Goal: Communication & Community: Answer question/provide support

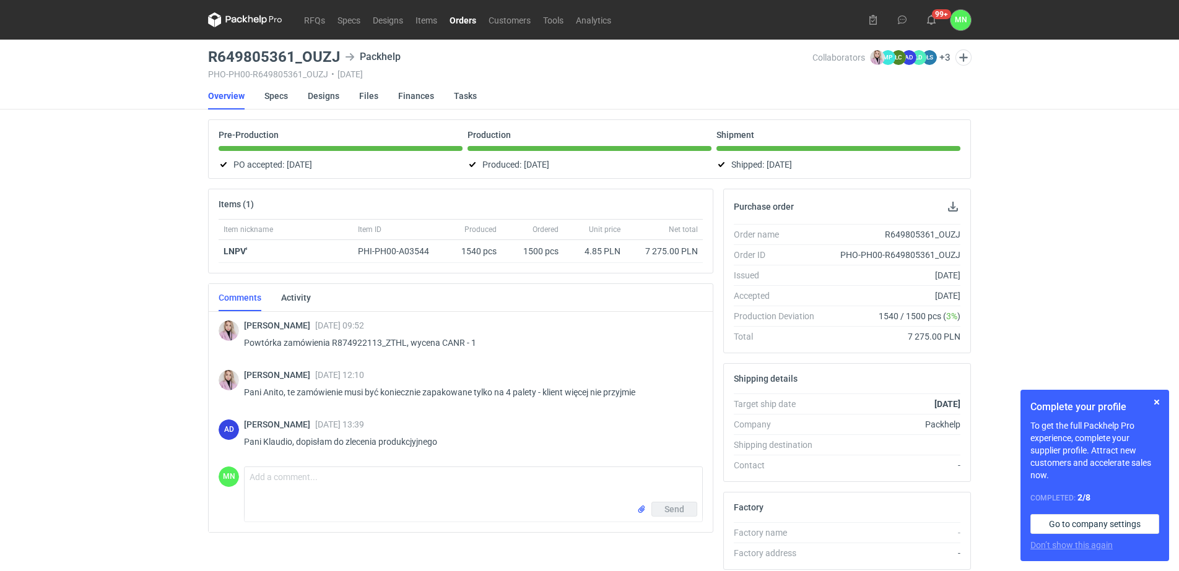
click at [454, 17] on link "Orders" at bounding box center [462, 19] width 39 height 15
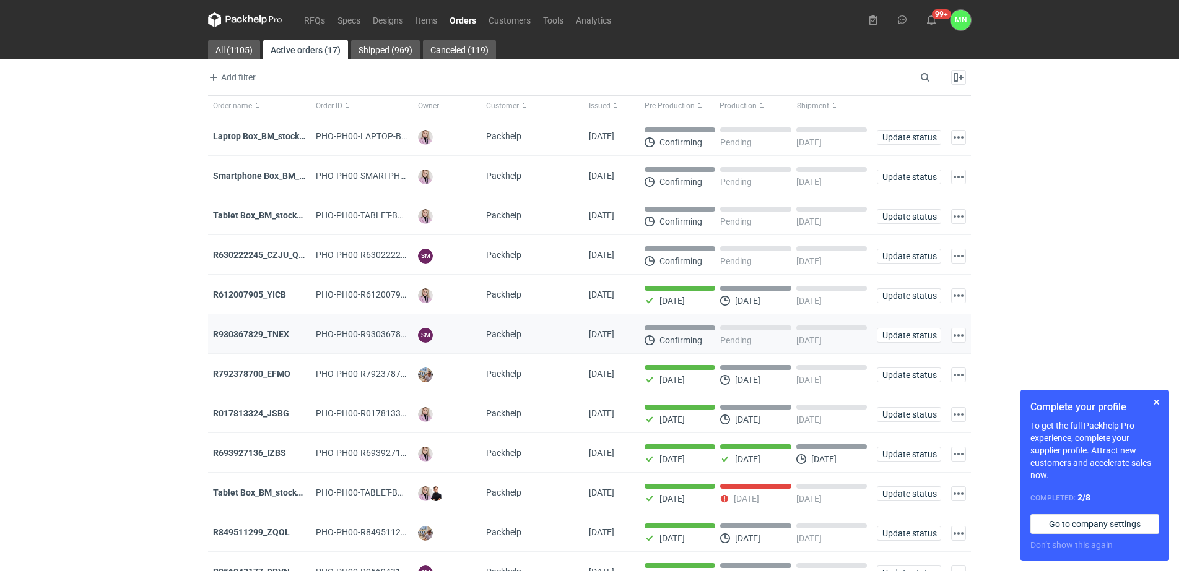
click at [272, 339] on strong "R930367829_TNEX" at bounding box center [251, 334] width 76 height 10
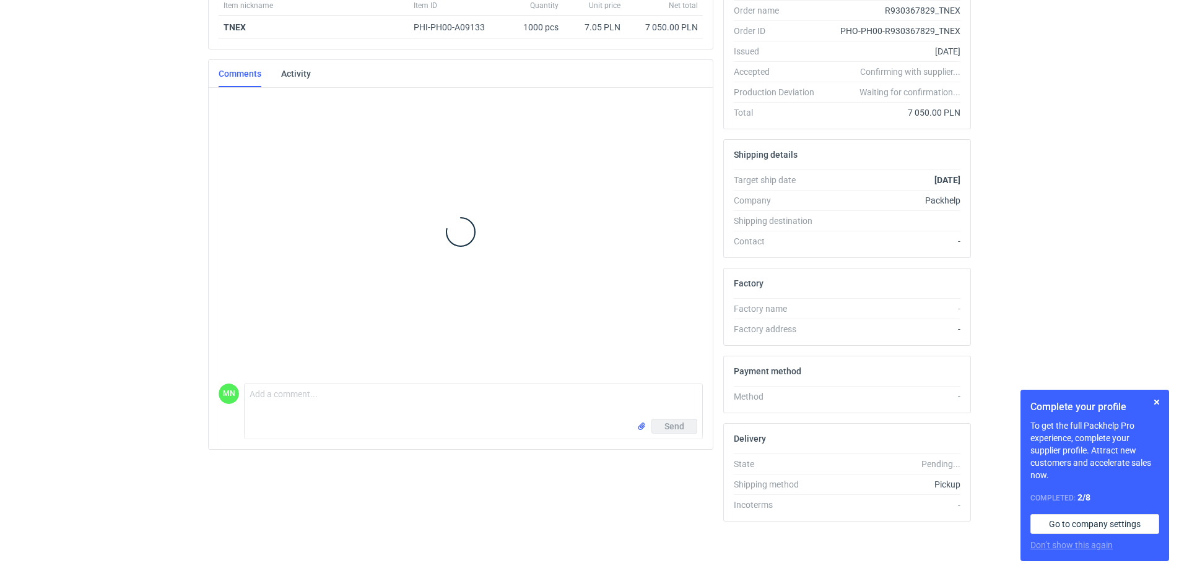
scroll to position [4, 0]
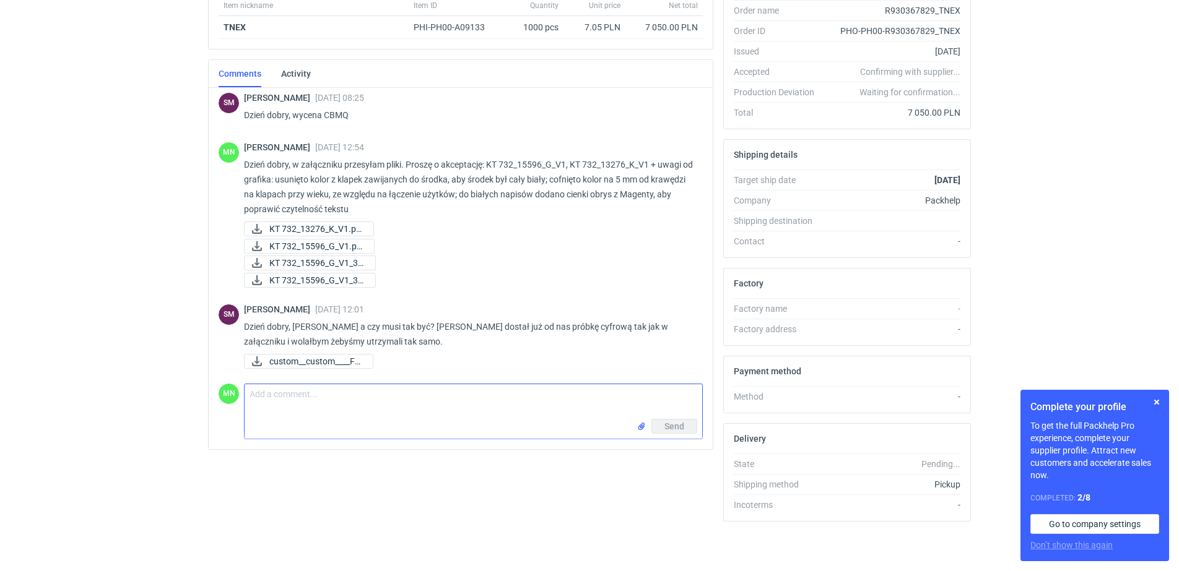
click at [279, 406] on textarea "Comment message" at bounding box center [474, 402] width 458 height 35
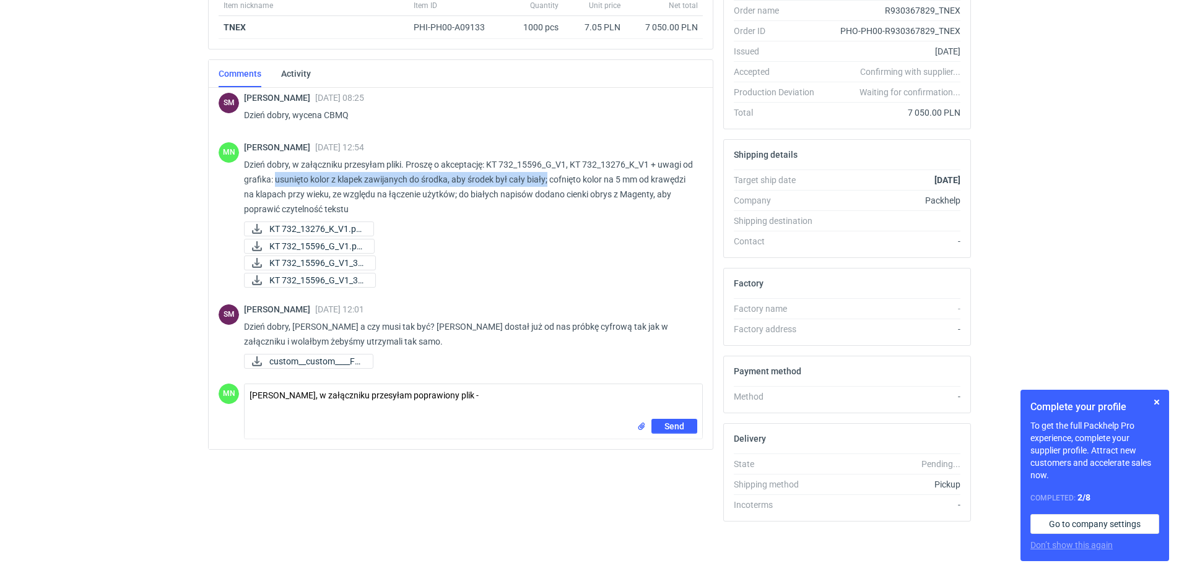
drag, startPoint x: 288, startPoint y: 179, endPoint x: 560, endPoint y: 181, distance: 271.8
click at [560, 181] on p "Dzień dobry, w załączniku przesyłam pliki. Proszę o akceptację: KT 732_15596_G_…" at bounding box center [468, 186] width 449 height 59
click at [1061, 288] on div "RFQs Specs Designs Items Orders Customers Tools Analytics 99+ 99+ MN Małgorzata…" at bounding box center [589, 61] width 1179 height 571
click at [519, 400] on textarea "Panie Sebastianie, w załączniku przesyłam poprawiony plik -" at bounding box center [474, 402] width 458 height 35
paste textarea "dwa boki w środku beda czerwone"
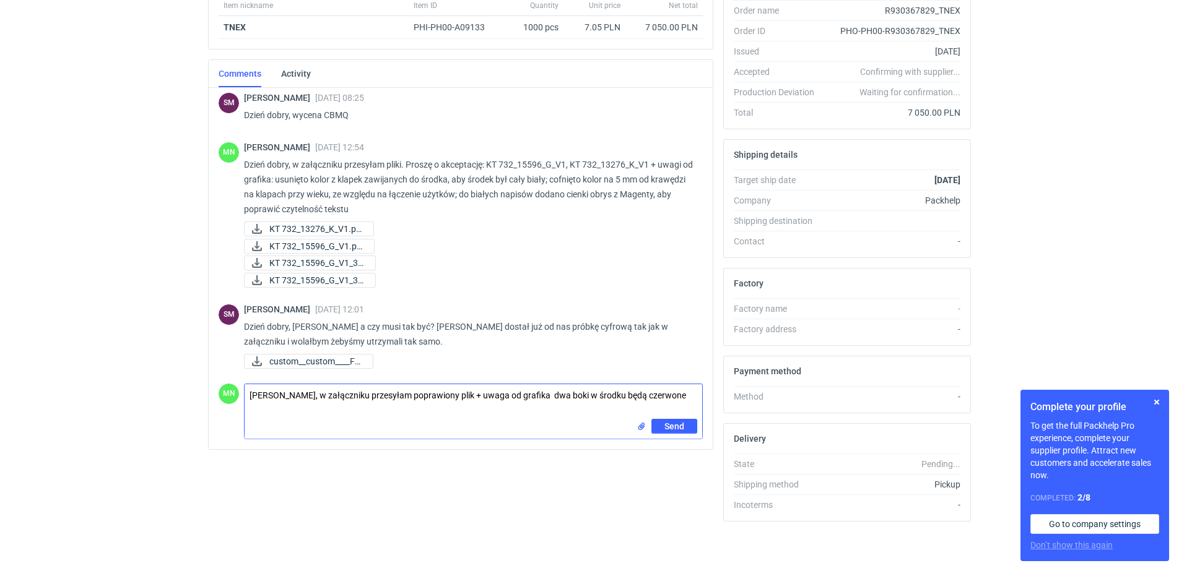
click at [639, 425] on input "file" at bounding box center [642, 426] width 10 height 13
click at [271, 417] on textarea "Panie Sebastianie, w załączniku przesyłam poprawiony plik + uwaga od grafika dw…" at bounding box center [474, 402] width 458 height 35
click at [689, 397] on textarea "Panie Sebastianie, w załączniku przesyłam poprawiony plik + uwaga od grafika dw…" at bounding box center [474, 402] width 458 height 35
paste textarea "KT 732_15596_G_V2"
paste textarea "KT 732_13276_K_V1"
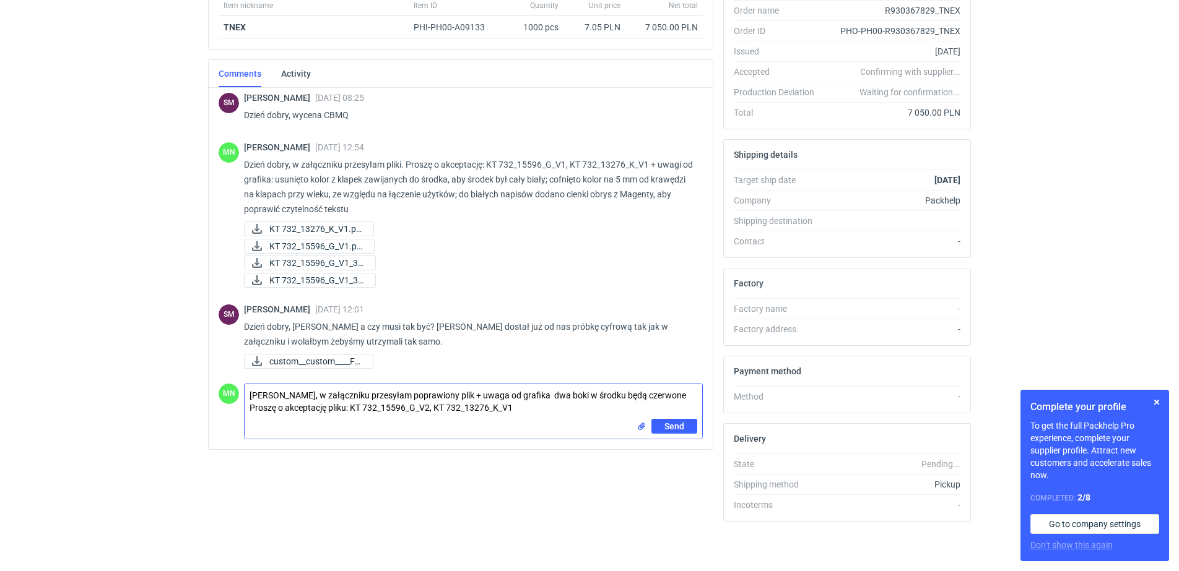
type textarea "Panie Sebastianie, w załączniku przesyłam poprawiony plik + uwaga od grafika dw…"
click at [638, 429] on input "file" at bounding box center [642, 426] width 10 height 13
click at [671, 469] on span "Send" at bounding box center [674, 470] width 20 height 9
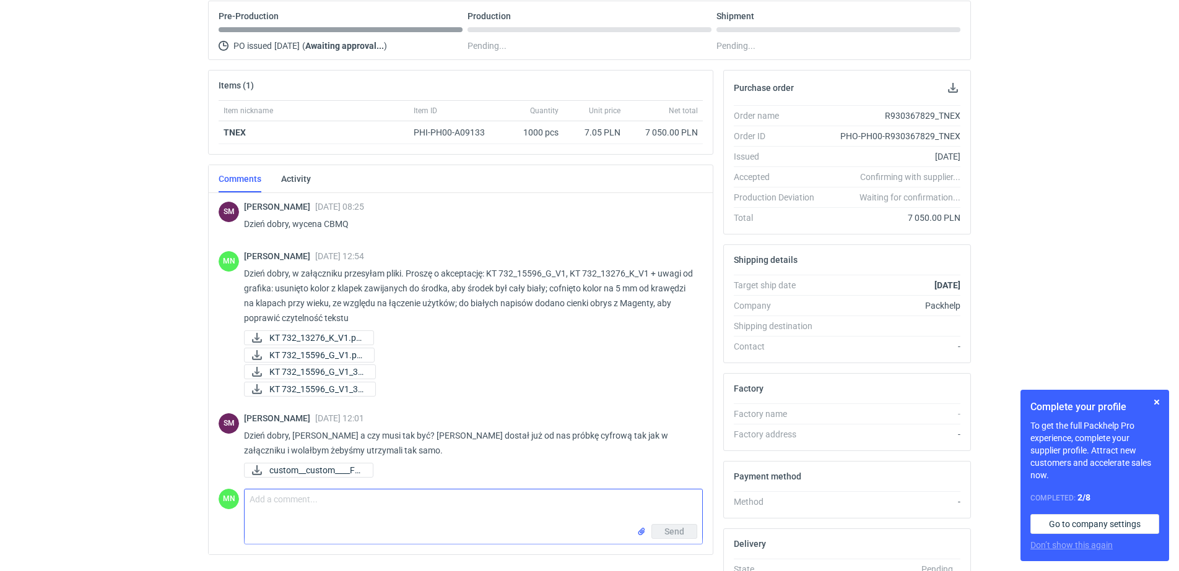
scroll to position [0, 0]
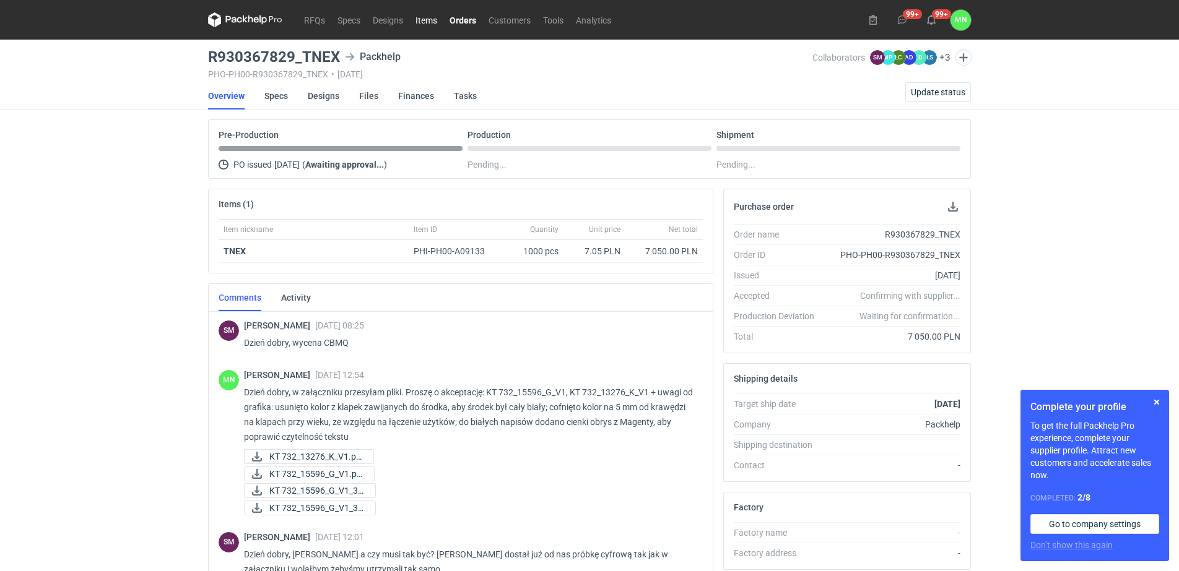
click at [415, 22] on link "Items" at bounding box center [426, 19] width 34 height 15
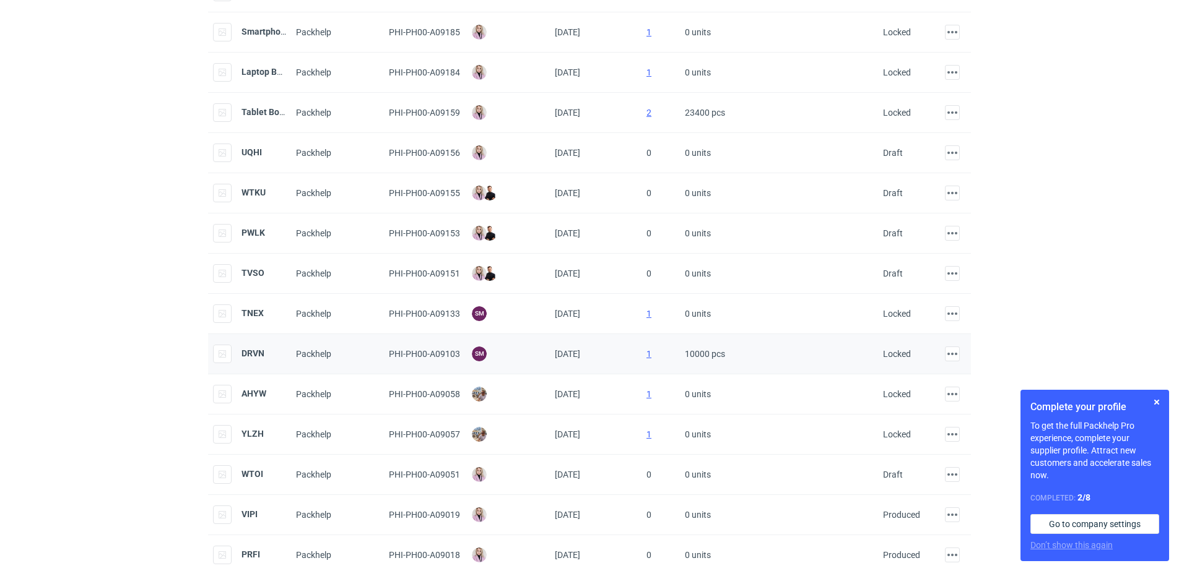
scroll to position [232, 0]
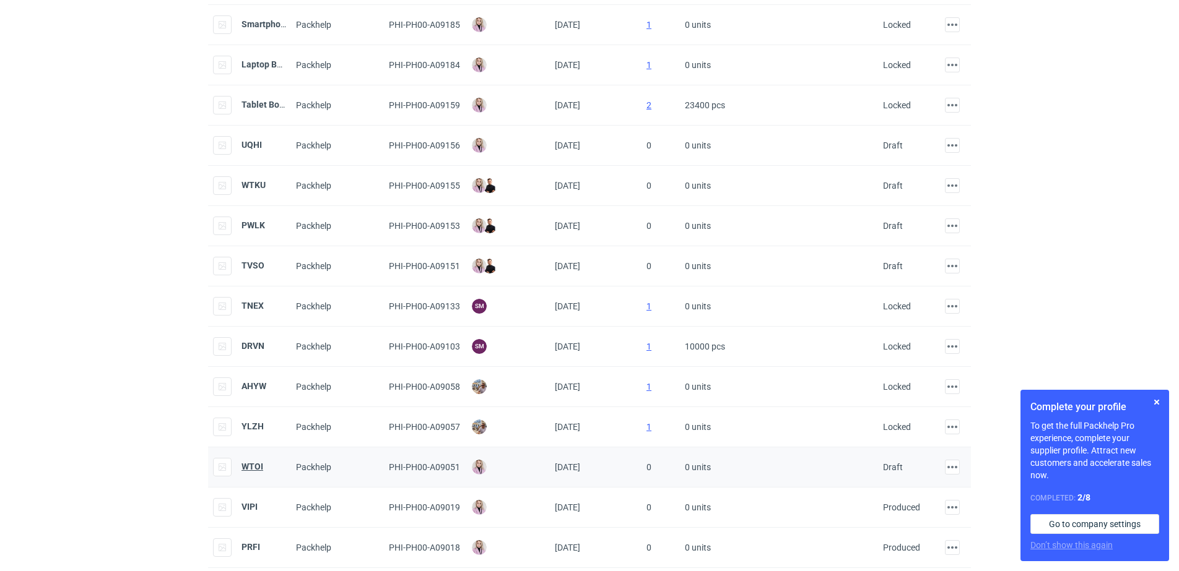
click at [257, 466] on strong "WTOI" at bounding box center [252, 467] width 22 height 10
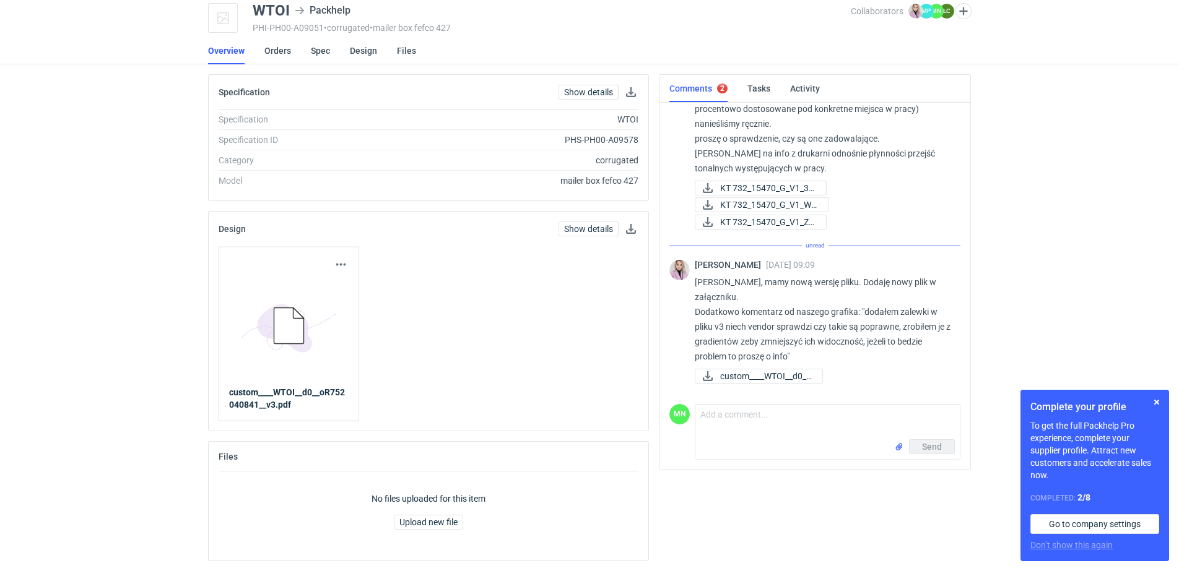
scroll to position [992, 0]
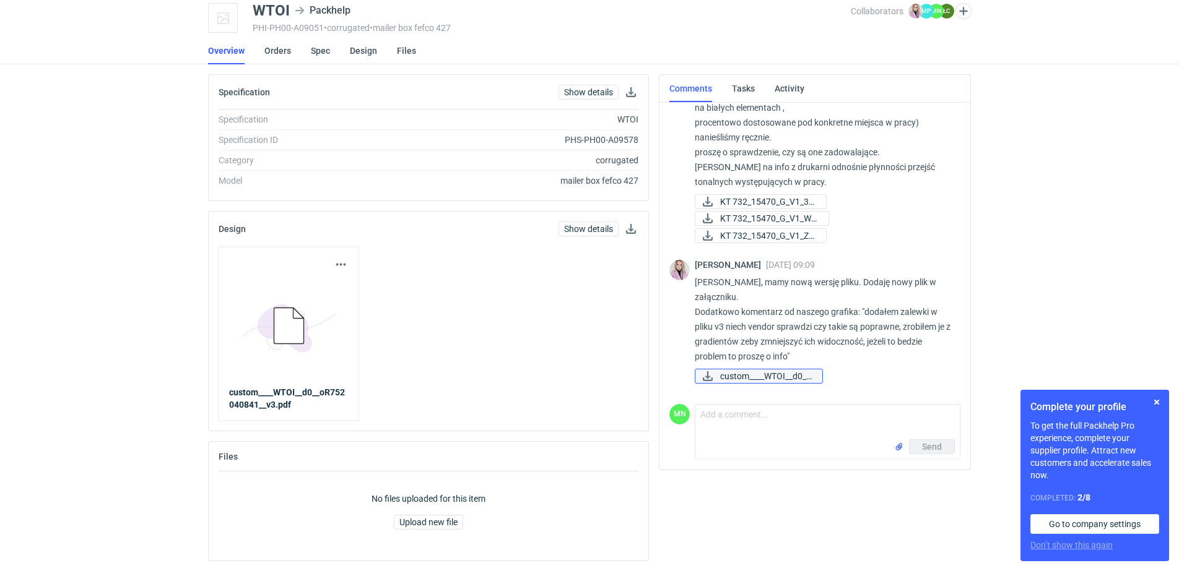
click at [748, 379] on span "custom____WTOI__d0__..." at bounding box center [766, 377] width 92 height 14
click at [742, 316] on p "Pani Małgorzato, mamy nową wersję pliku. Dodaję nowy plik w załączniku. Dodatko…" at bounding box center [823, 319] width 256 height 89
click at [743, 316] on p "Pani Małgorzato, mamy nową wersję pliku. Dodaję nowy plik w załączniku. Dodatko…" at bounding box center [823, 319] width 256 height 89
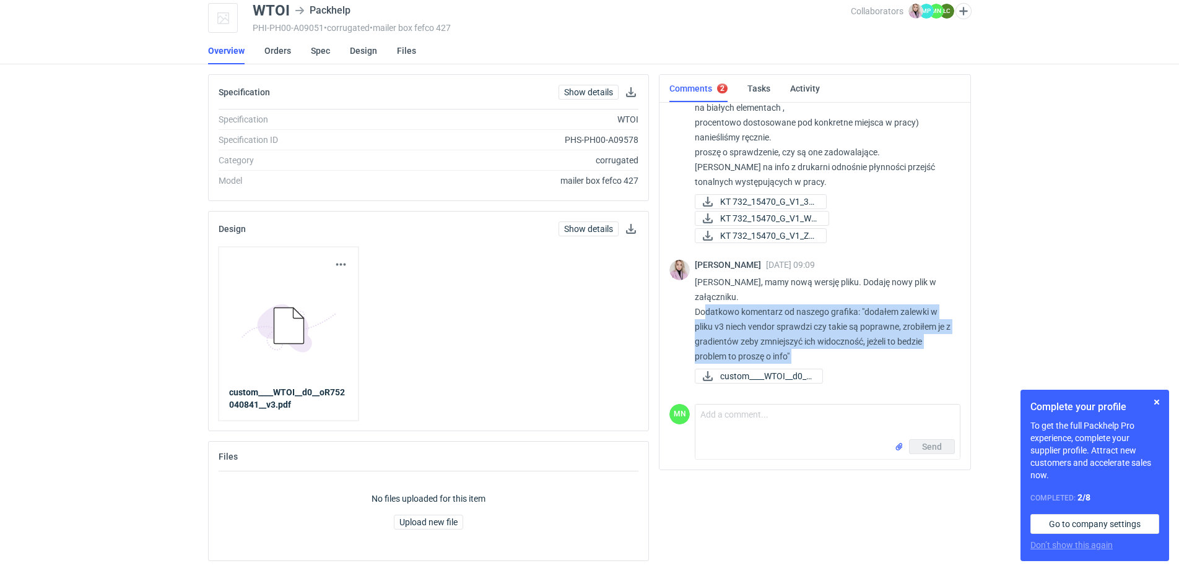
click at [743, 316] on p "Pani Małgorzato, mamy nową wersję pliku. Dodaję nowy plik w załączniku. Dodatko…" at bounding box center [823, 319] width 256 height 89
copy div "Dodatkowo komentarz od naszego grafika: "dodałem zalewki w pliku v3 niech vendo…"
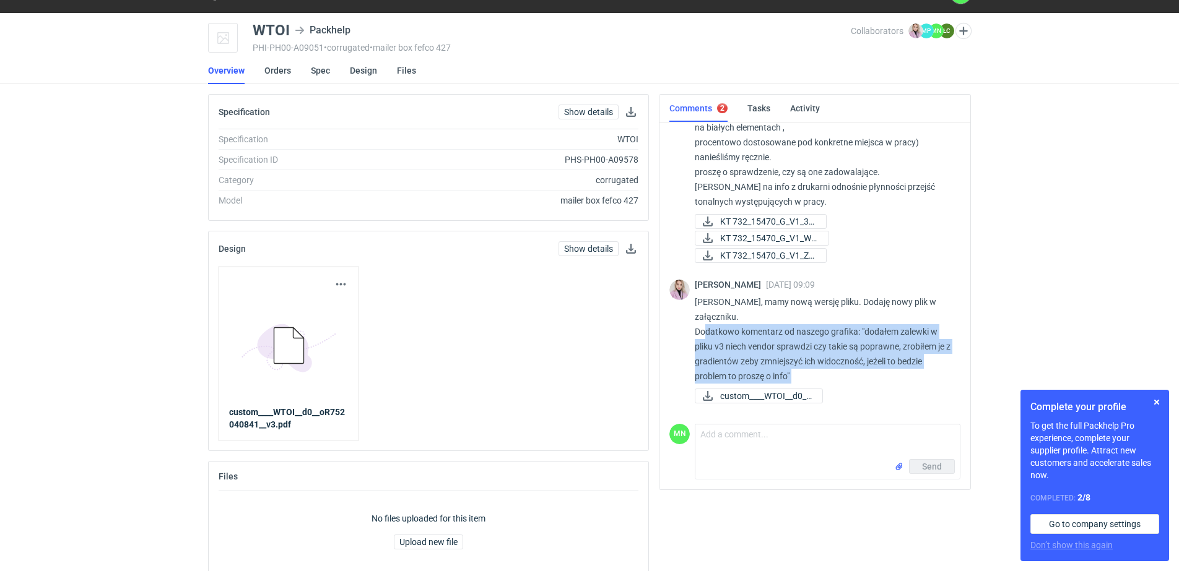
scroll to position [0, 0]
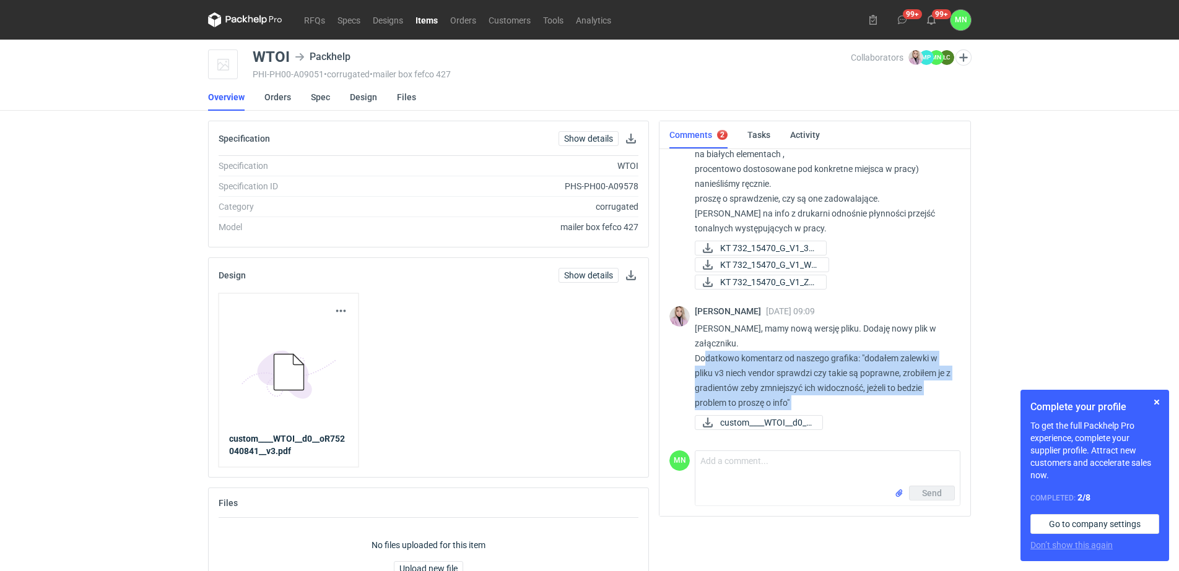
click at [419, 15] on link "Items" at bounding box center [426, 19] width 35 height 15
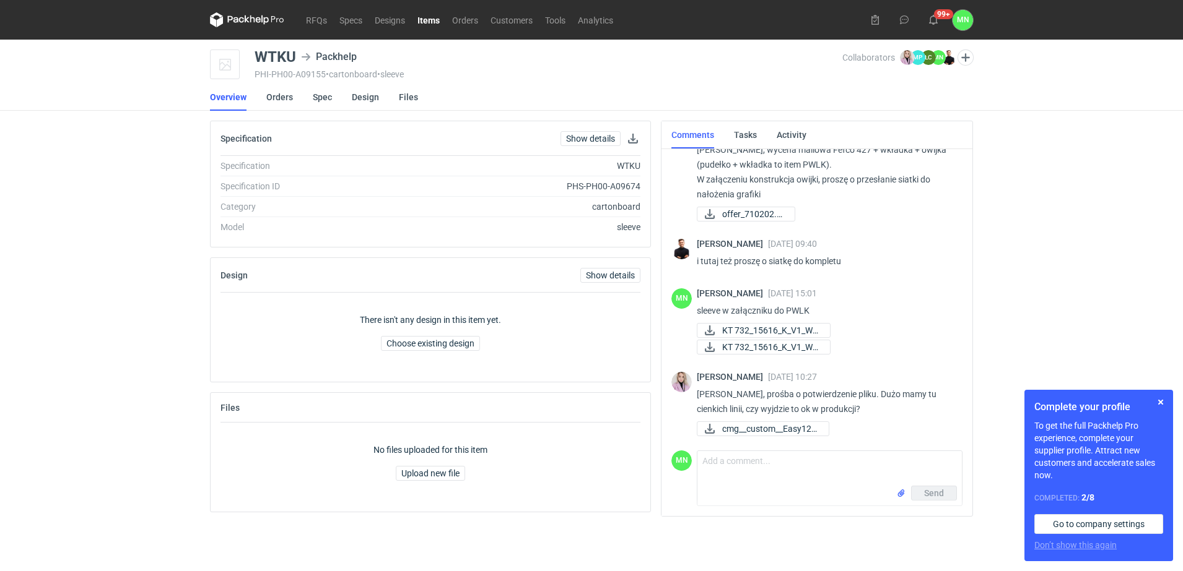
scroll to position [36, 0]
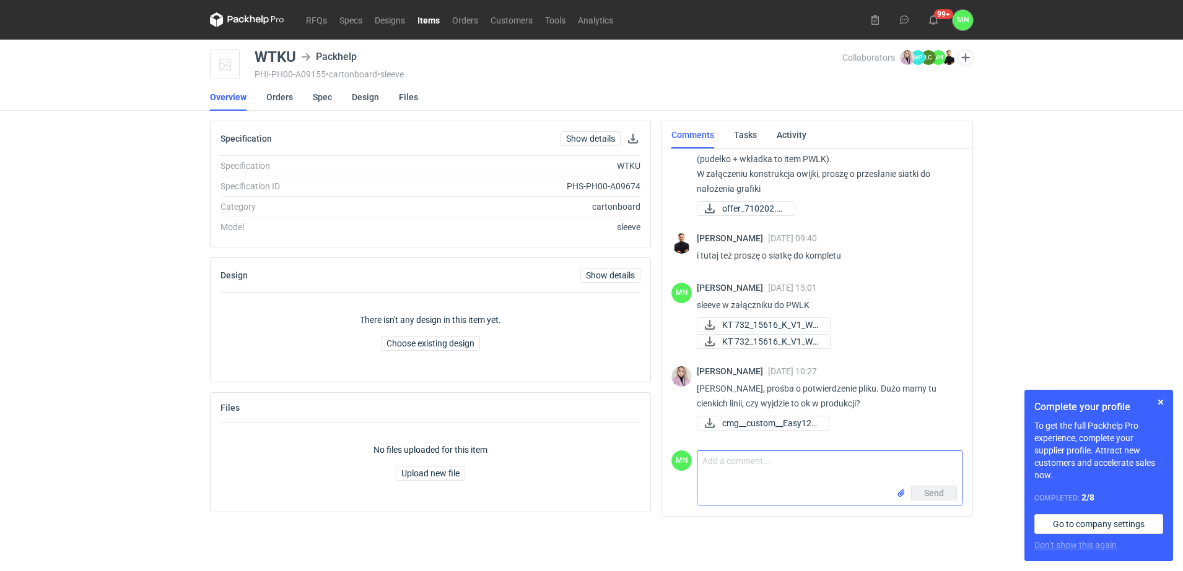
click at [772, 483] on textarea "Comment message" at bounding box center [829, 468] width 264 height 35
type textarea "Pani Klaudio, grafika jest ok"
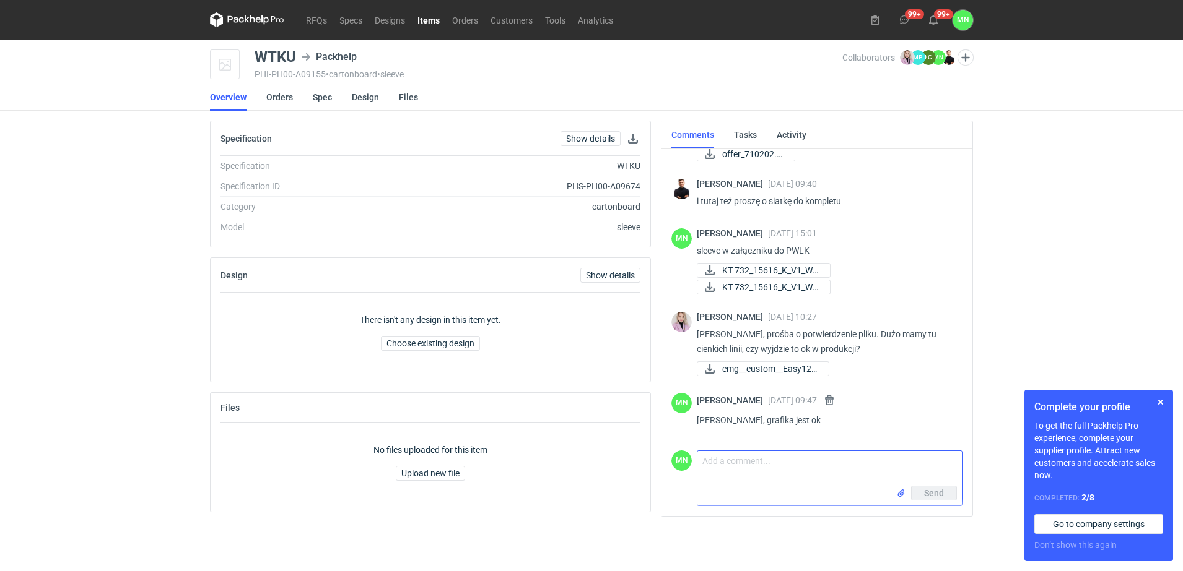
scroll to position [85, 0]
click at [1162, 399] on button "button" at bounding box center [1160, 402] width 15 height 15
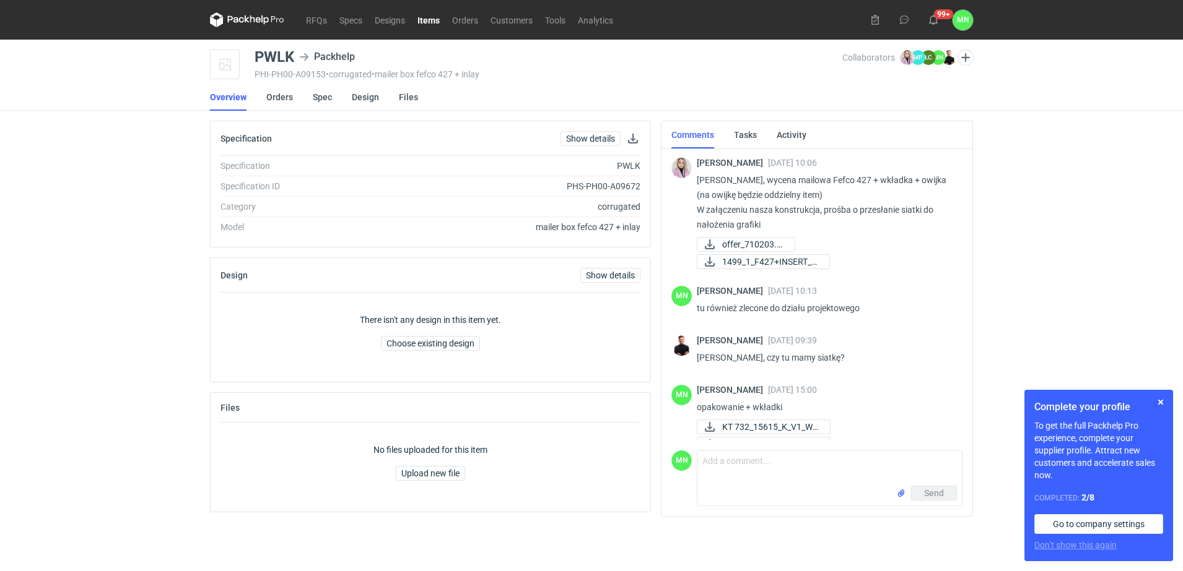
scroll to position [21, 0]
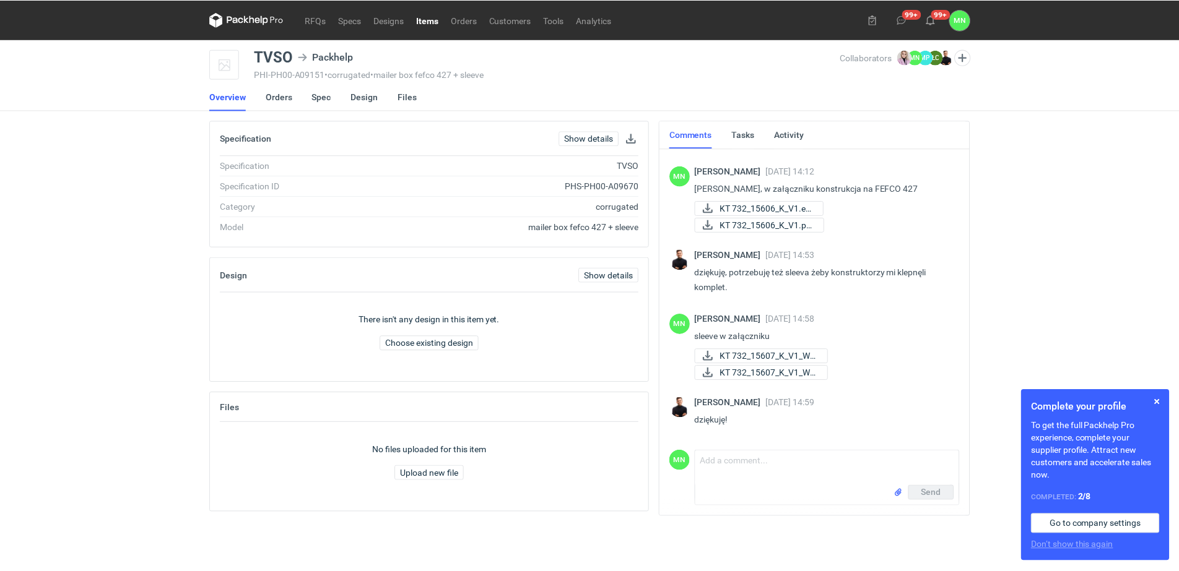
scroll to position [220, 0]
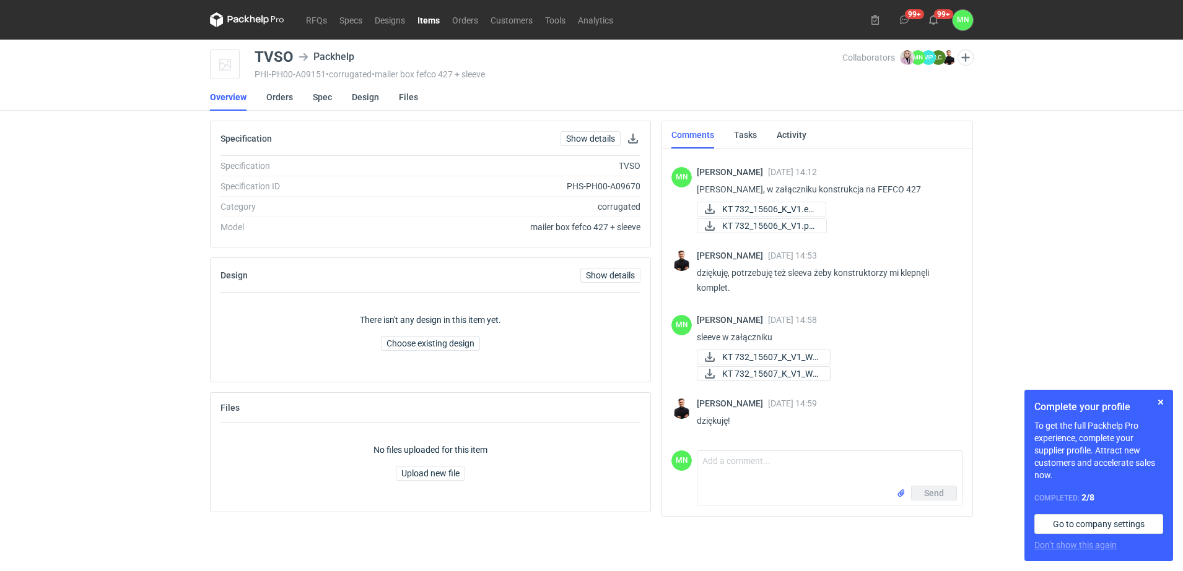
click at [428, 22] on link "Items" at bounding box center [428, 19] width 35 height 15
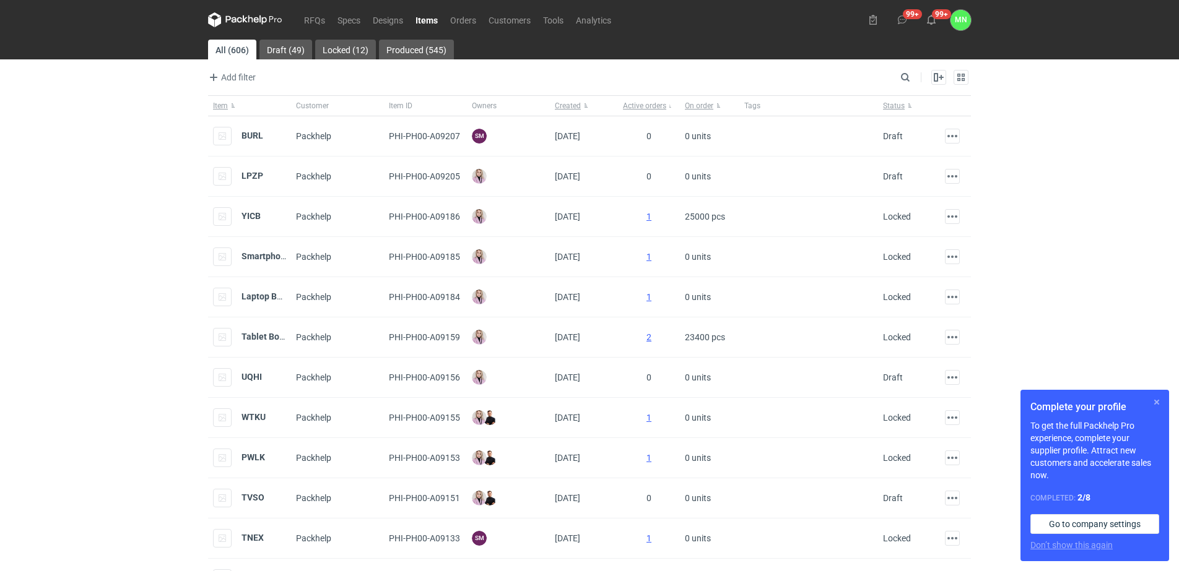
click at [1158, 400] on button "button" at bounding box center [1156, 402] width 15 height 15
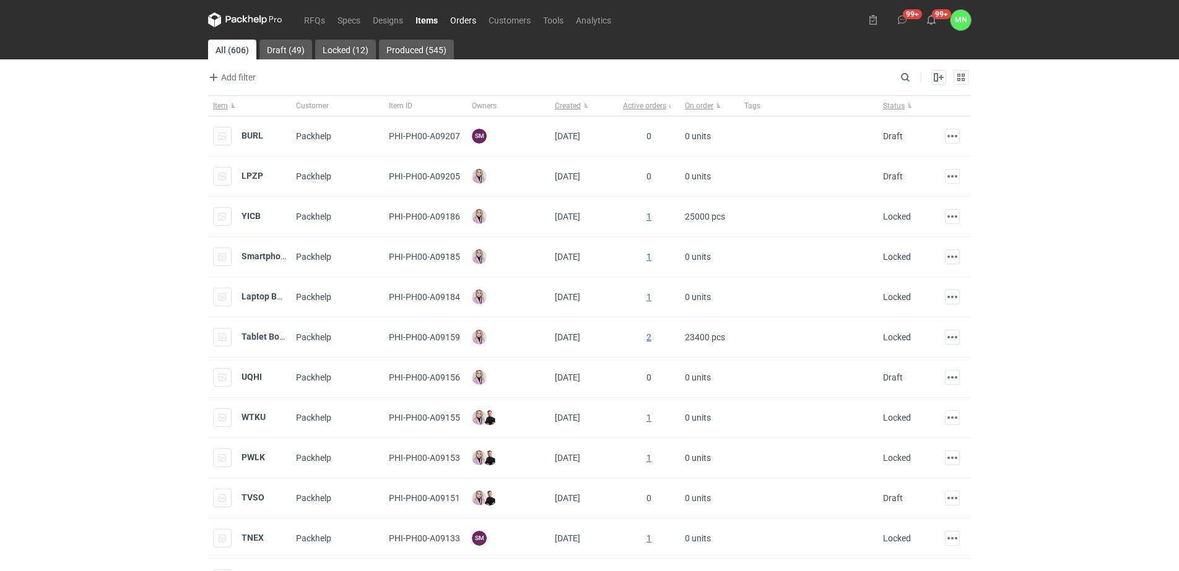
click at [459, 14] on link "Orders" at bounding box center [463, 19] width 38 height 15
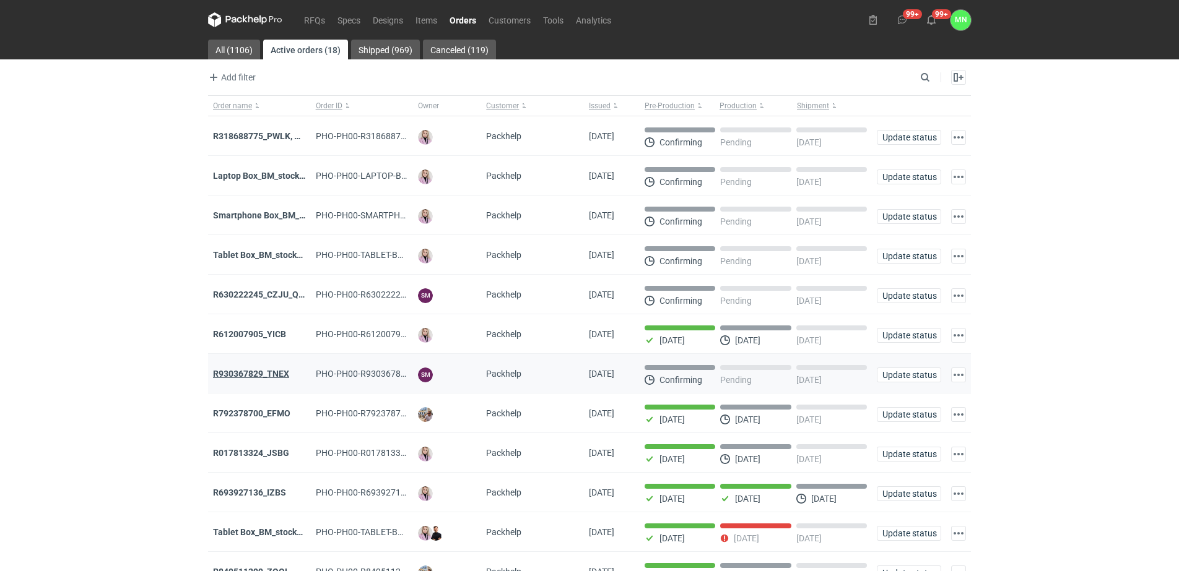
click at [280, 373] on strong "R930367829_TNEX" at bounding box center [251, 374] width 76 height 10
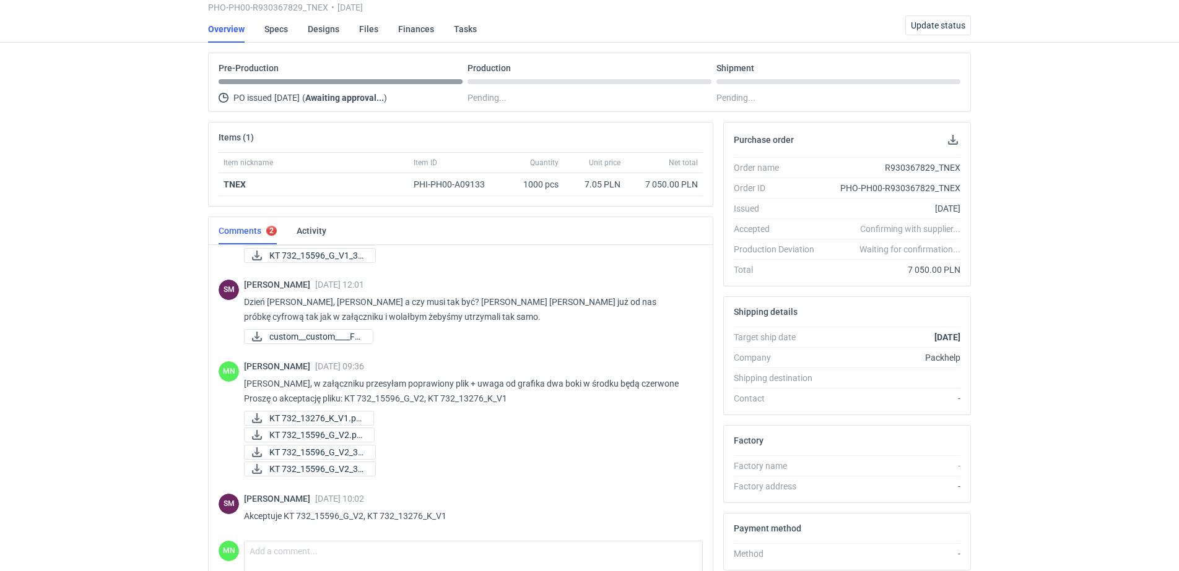
scroll to position [186, 0]
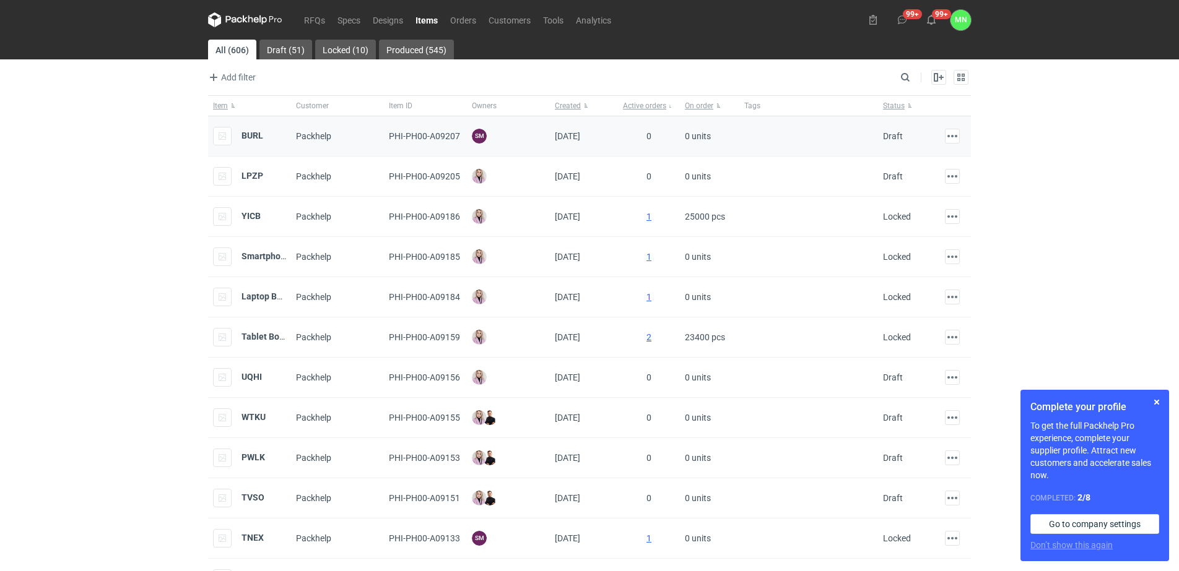
click at [245, 141] on div "BURL" at bounding box center [238, 136] width 50 height 19
click at [245, 136] on strong "BURL" at bounding box center [252, 136] width 22 height 10
